Goal: Information Seeking & Learning: Compare options

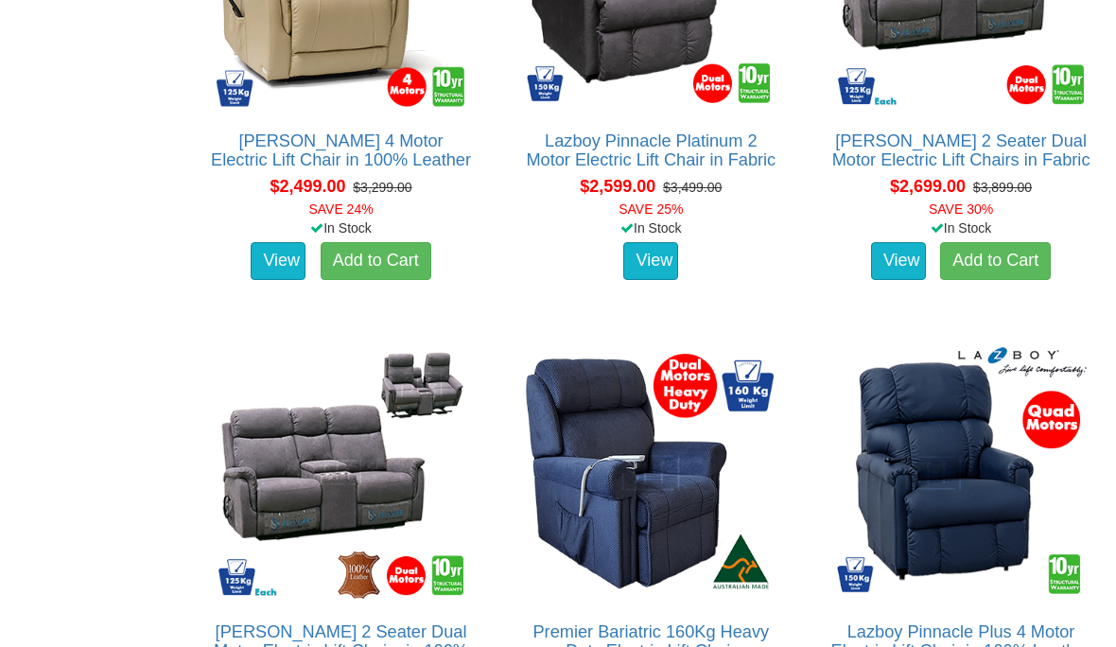
scroll to position [3849, 0]
click at [220, 533] on img at bounding box center [341, 472] width 261 height 261
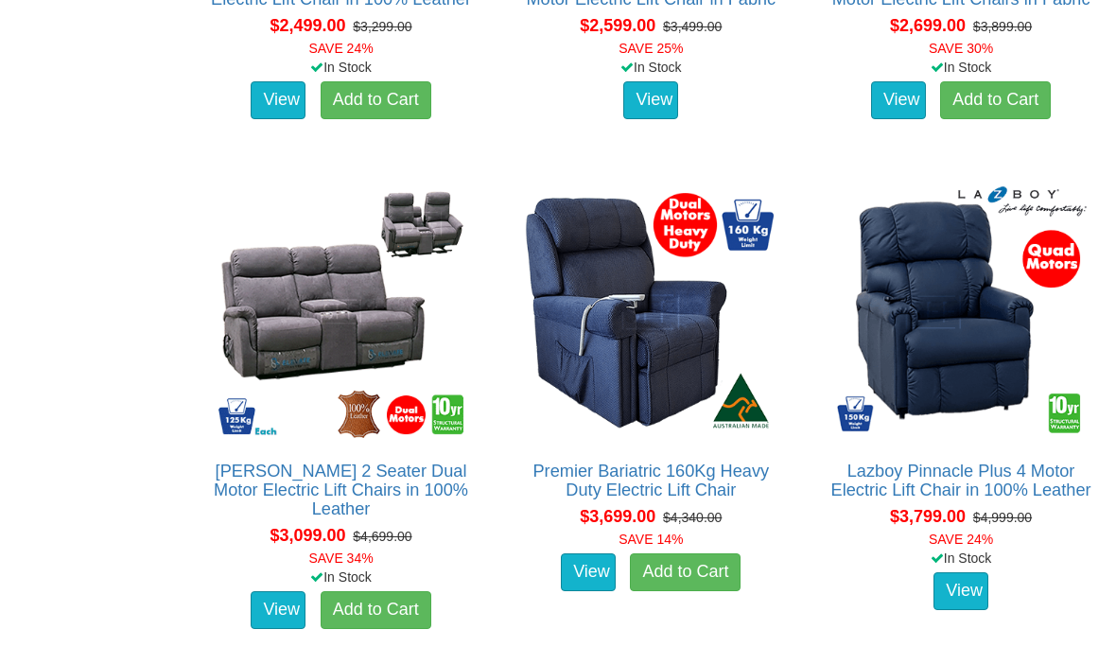
scroll to position [4010, 0]
click at [1019, 393] on img at bounding box center [960, 312] width 261 height 261
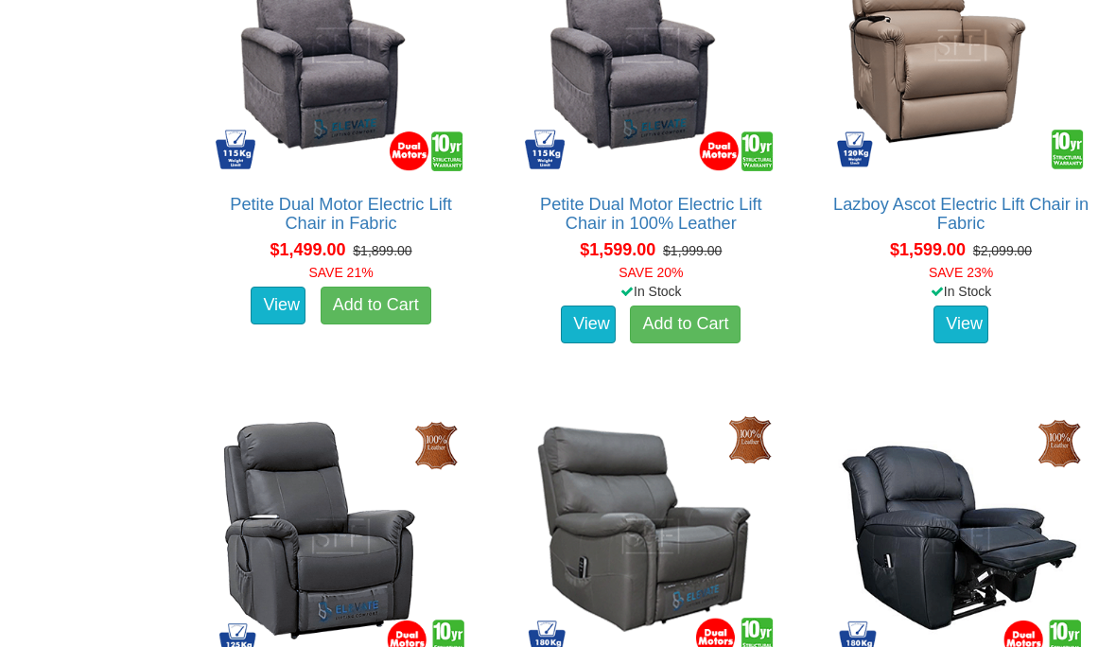
scroll to position [1764, 0]
